Goal: Navigation & Orientation: Find specific page/section

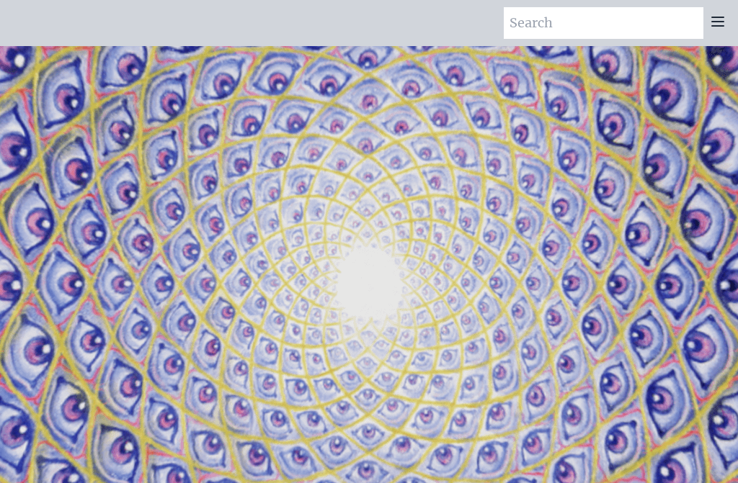
click at [723, 17] on icon at bounding box center [718, 21] width 12 height 9
click at [723, 18] on icon at bounding box center [718, 21] width 12 height 9
click at [723, 22] on icon at bounding box center [718, 21] width 12 height 9
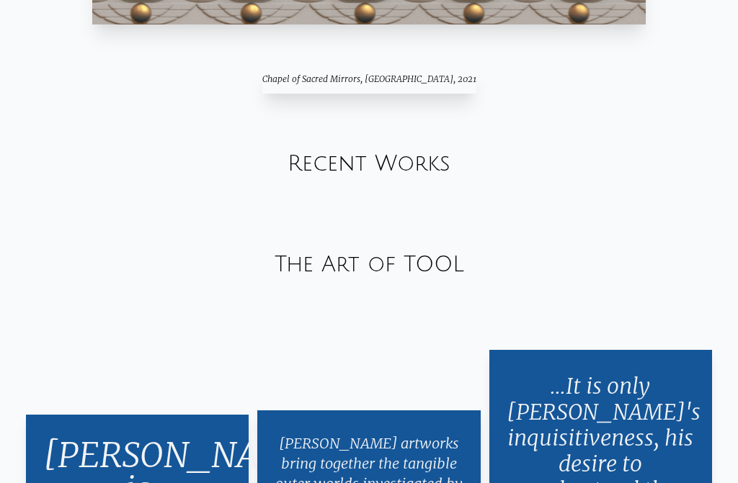
scroll to position [1054, 0]
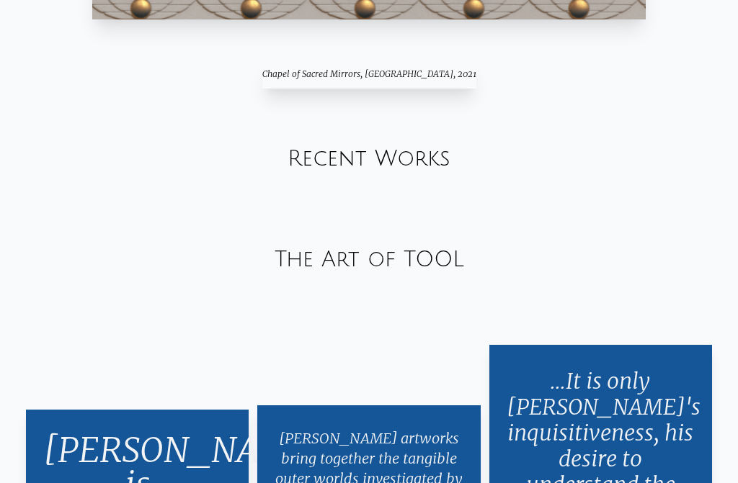
click at [414, 171] on link "Recent Works" at bounding box center [368, 159] width 163 height 24
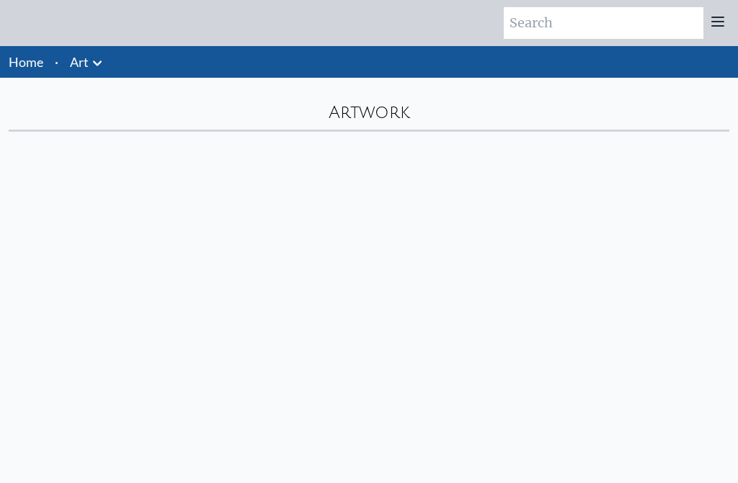
click at [91, 63] on button at bounding box center [97, 62] width 17 height 20
click at [99, 67] on button at bounding box center [97, 62] width 17 height 20
click at [100, 66] on button at bounding box center [97, 62] width 17 height 20
click at [30, 62] on link "Home" at bounding box center [26, 62] width 35 height 16
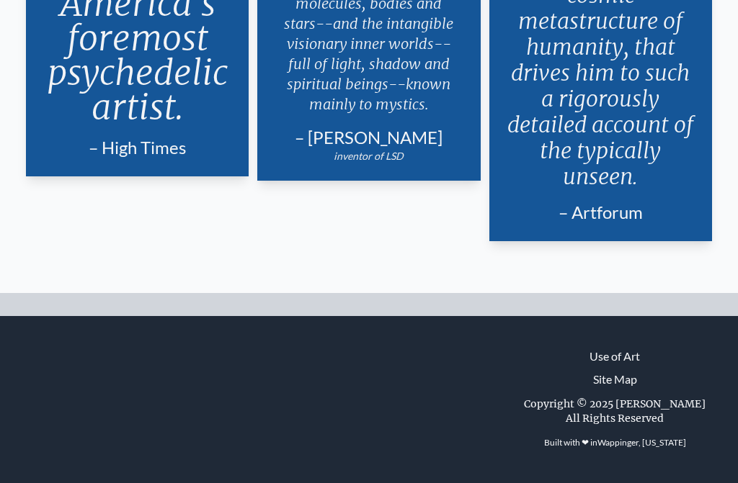
scroll to position [1751, 0]
click at [593, 388] on link "Site Map" at bounding box center [615, 379] width 44 height 17
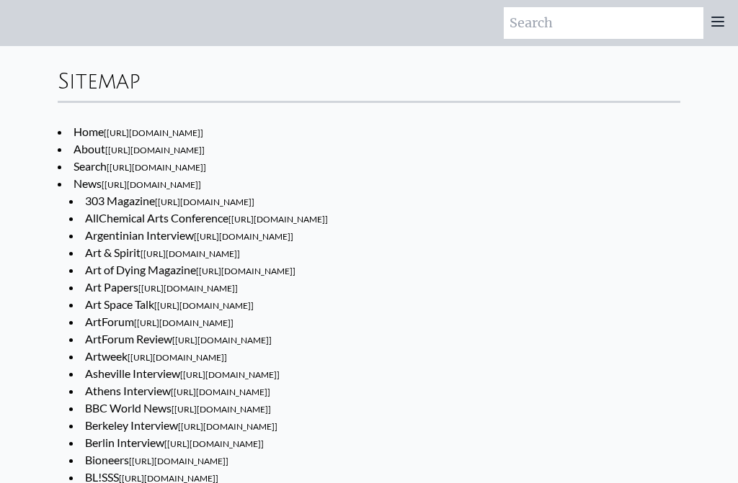
click at [84, 187] on link "News [https://www.alexgrey.com/news]" at bounding box center [137, 184] width 128 height 14
